Goal: Information Seeking & Learning: Learn about a topic

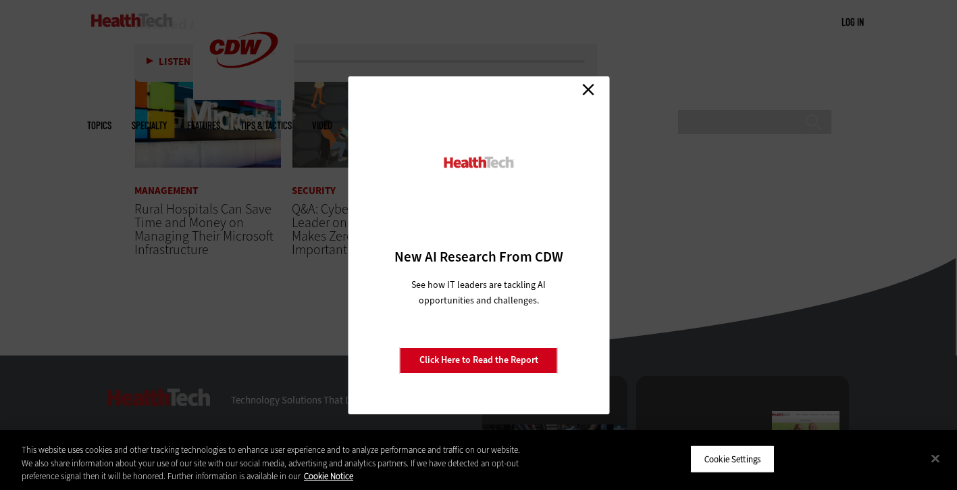
scroll to position [2161, 0]
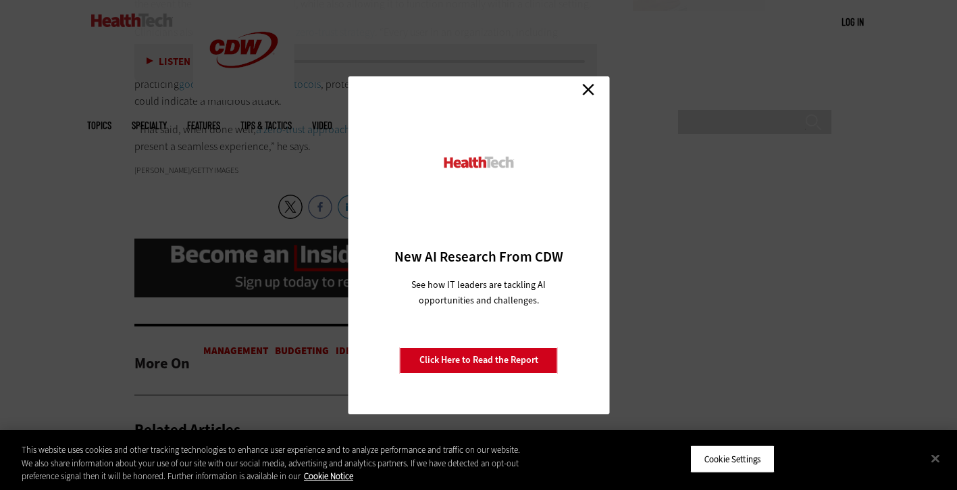
click at [588, 89] on link "Close" at bounding box center [588, 90] width 20 height 20
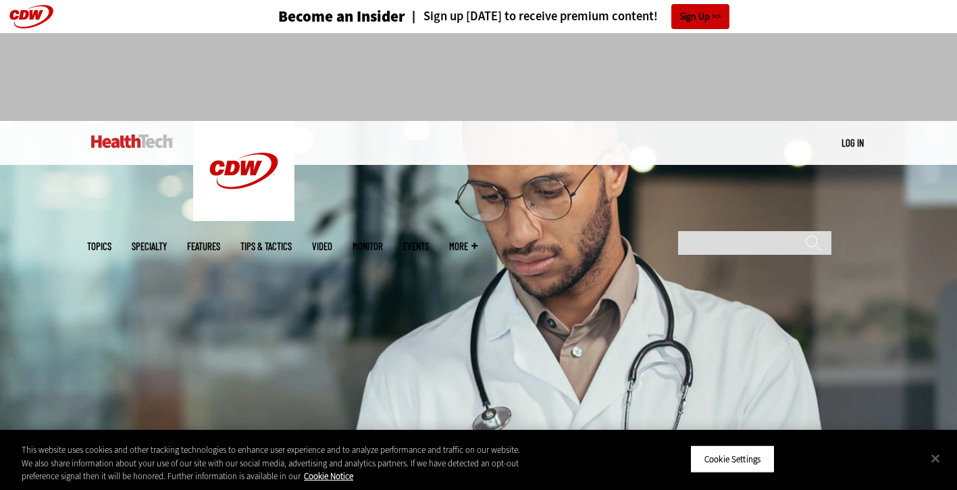
scroll to position [0, 0]
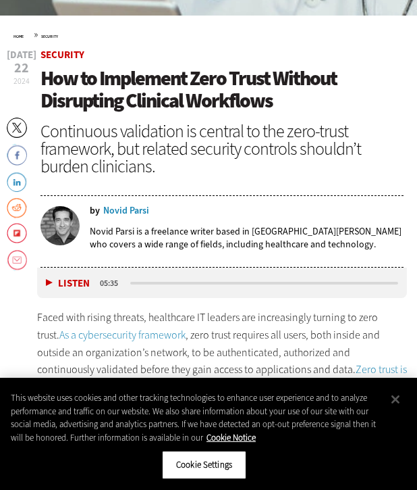
scroll to position [543, 0]
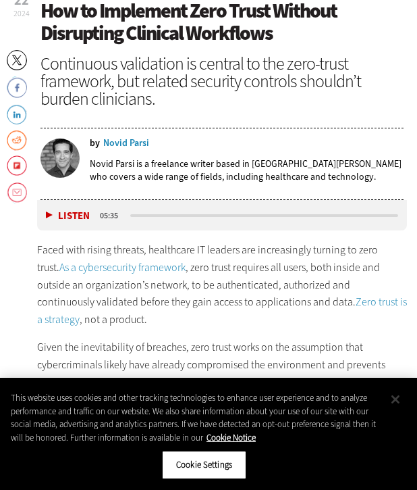
click at [396, 396] on button "Close" at bounding box center [396, 399] width 30 height 30
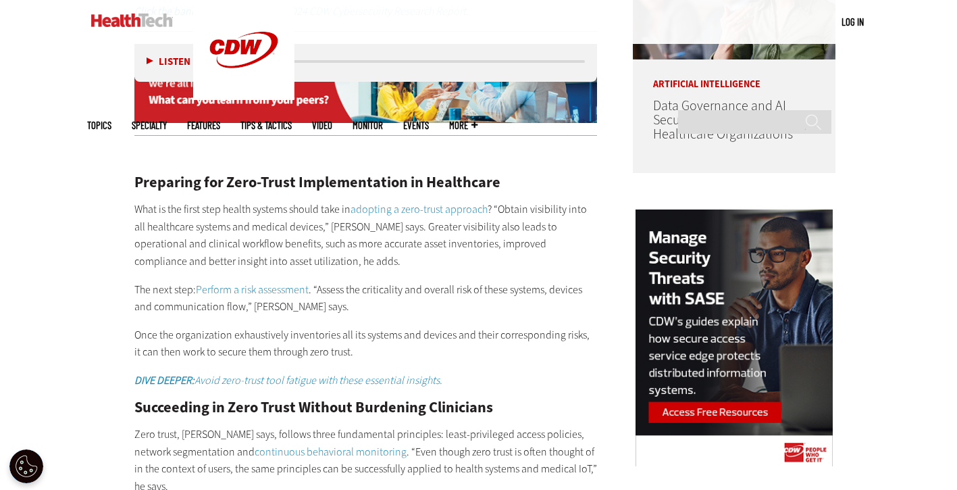
scroll to position [1218, 0]
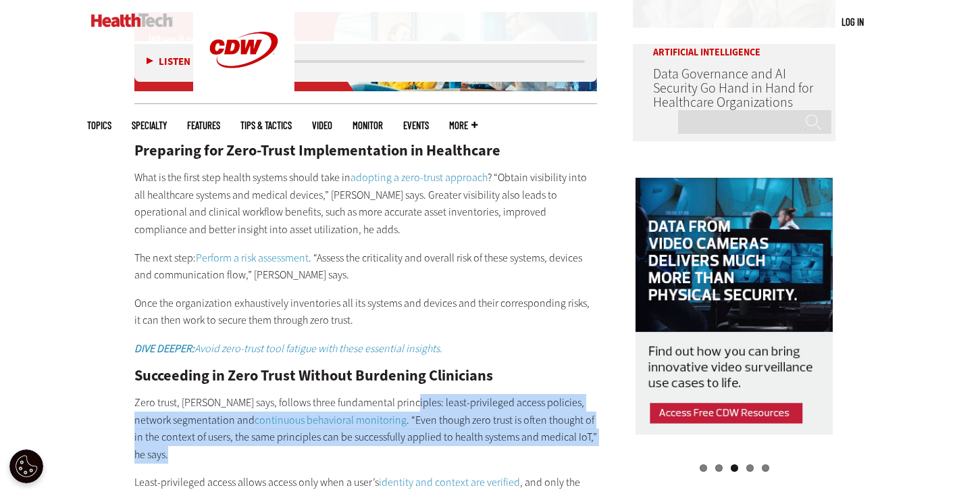
drag, startPoint x: 300, startPoint y: 437, endPoint x: 278, endPoint y: 453, distance: 27.0
click at [280, 450] on div "Preparing for Zero-Trust Implementation in Healthcare What is the first step he…" at bounding box center [365, 386] width 463 height 542
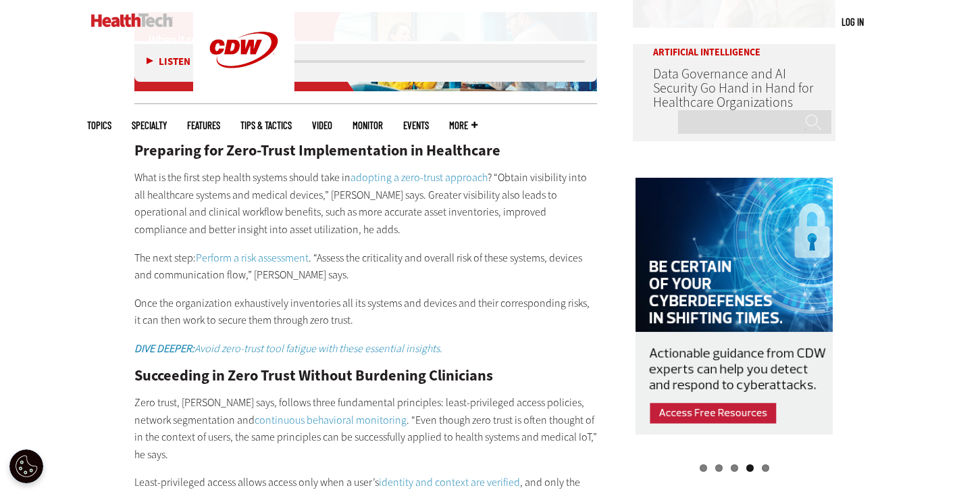
click at [50, 267] on div "Become an Insider Sign up [DATE] to receive premium content! Sign Up MENU Log i…" at bounding box center [478, 406] width 957 height 3248
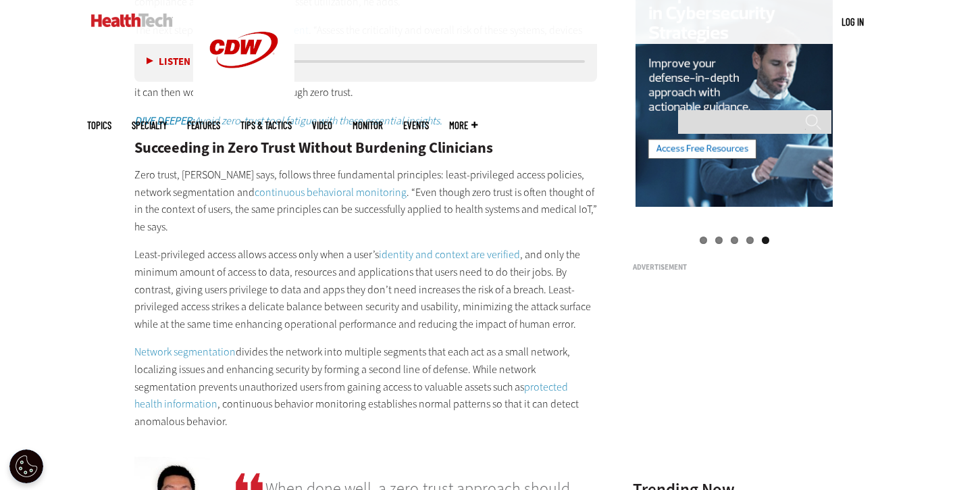
scroll to position [1488, 0]
